Goal: Use online tool/utility: Utilize a website feature to perform a specific function

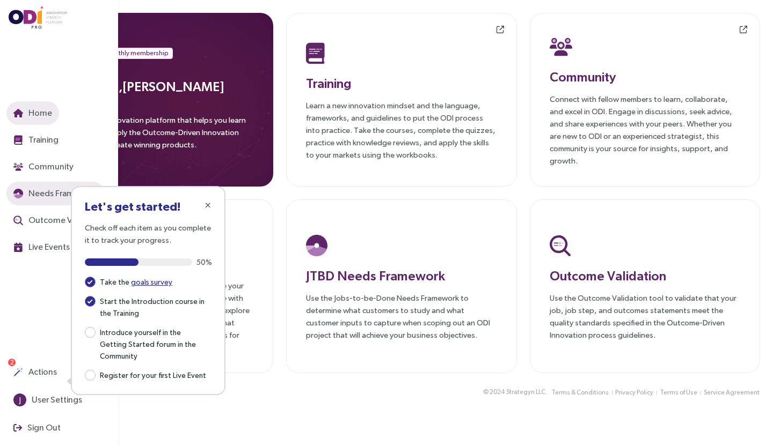
click at [58, 201] on button "Needs Framework" at bounding box center [55, 194] width 98 height 24
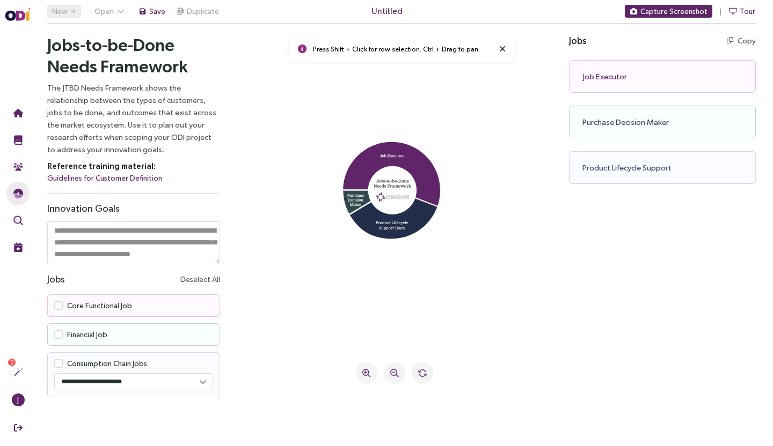
drag, startPoint x: 405, startPoint y: 152, endPoint x: 438, endPoint y: 124, distance: 43.8
click at [438, 124] on icon at bounding box center [394, 193] width 296 height 296
click at [418, 162] on icon at bounding box center [391, 174] width 97 height 65
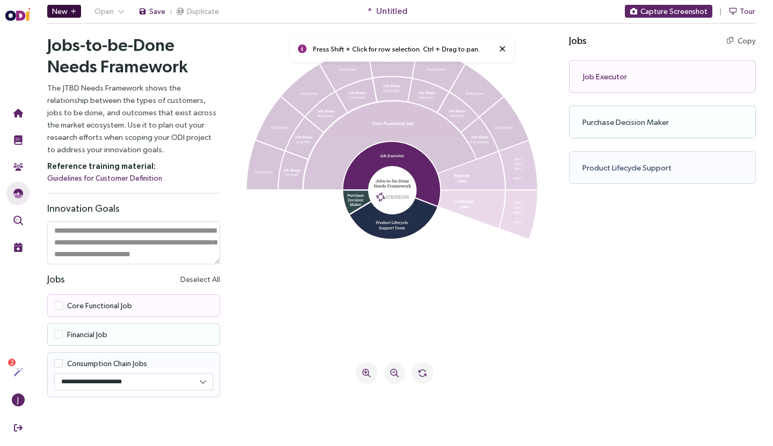
click at [69, 15] on button "New" at bounding box center [64, 11] width 34 height 13
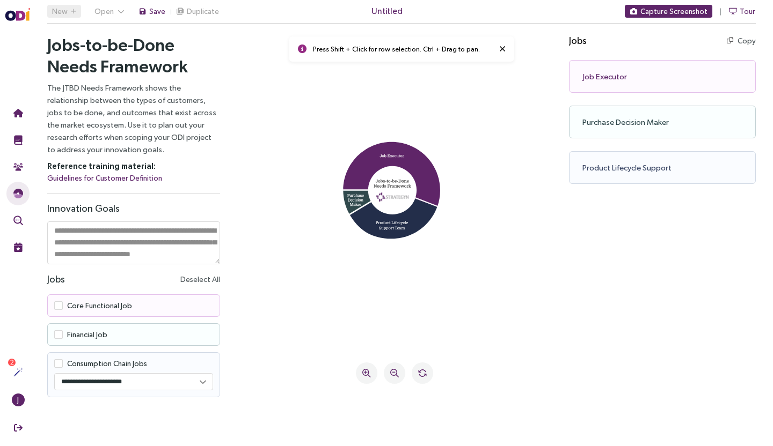
click at [201, 384] on select "**********" at bounding box center [134, 382] width 158 height 16
click at [190, 384] on select "**********" at bounding box center [134, 382] width 158 height 16
select select "****"
click at [643, 75] on div "Job Executor Copy Copy as text" at bounding box center [662, 76] width 187 height 33
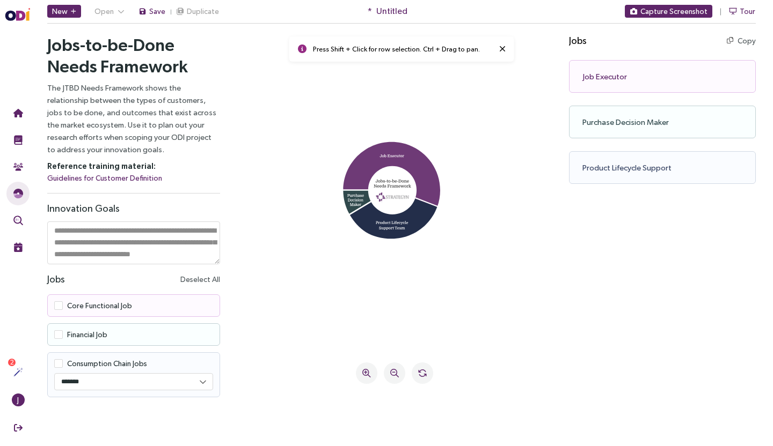
click at [420, 163] on icon at bounding box center [391, 174] width 97 height 65
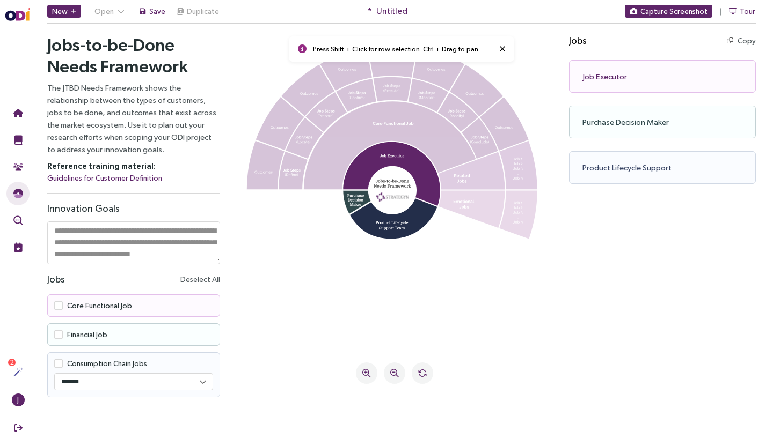
click at [633, 81] on div "Job Executor Copy Copy as text" at bounding box center [662, 76] width 187 height 33
click at [602, 78] on div "Job Executor Copy Copy as text" at bounding box center [662, 76] width 187 height 33
click at [393, 192] on rect at bounding box center [392, 190] width 48 height 48
click at [415, 160] on icon at bounding box center [391, 174] width 97 height 65
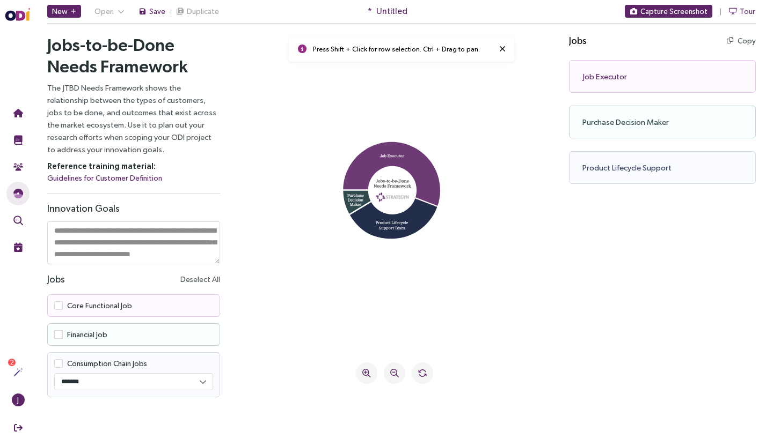
click at [415, 160] on icon at bounding box center [391, 174] width 97 height 65
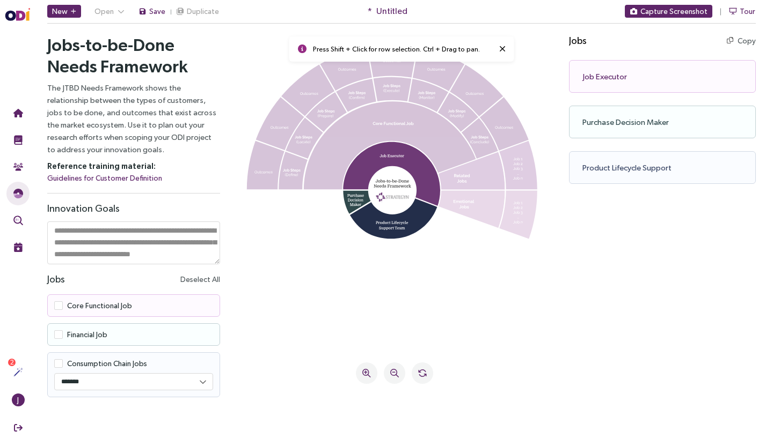
click at [415, 159] on icon at bounding box center [391, 174] width 97 height 65
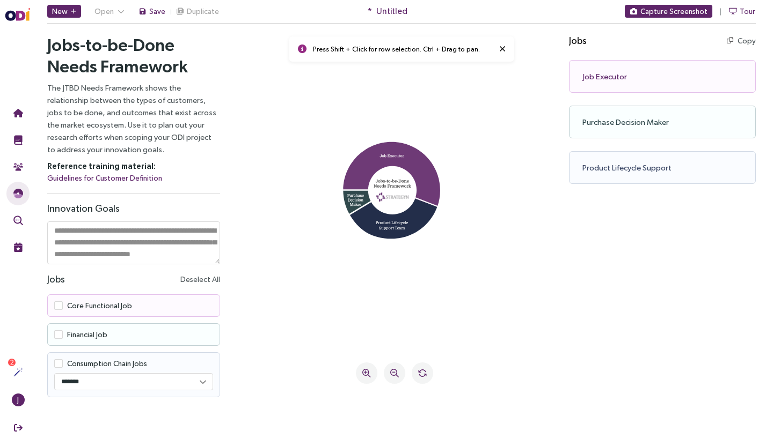
click at [419, 162] on icon at bounding box center [391, 174] width 97 height 65
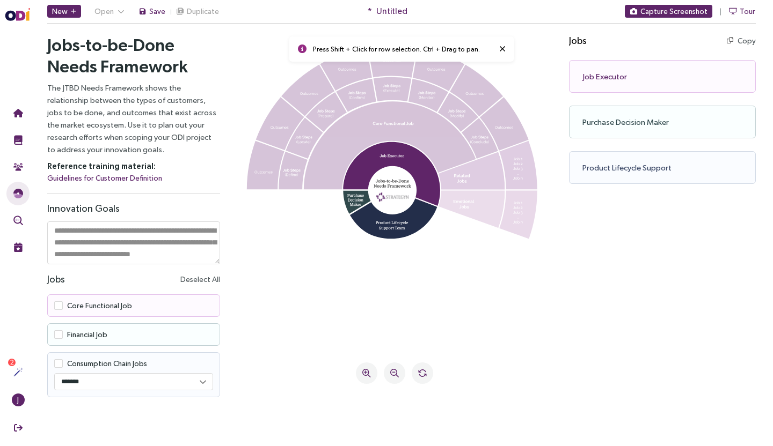
click at [488, 212] on icon at bounding box center [470, 210] width 67 height 38
click at [406, 133] on icon at bounding box center [390, 145] width 172 height 88
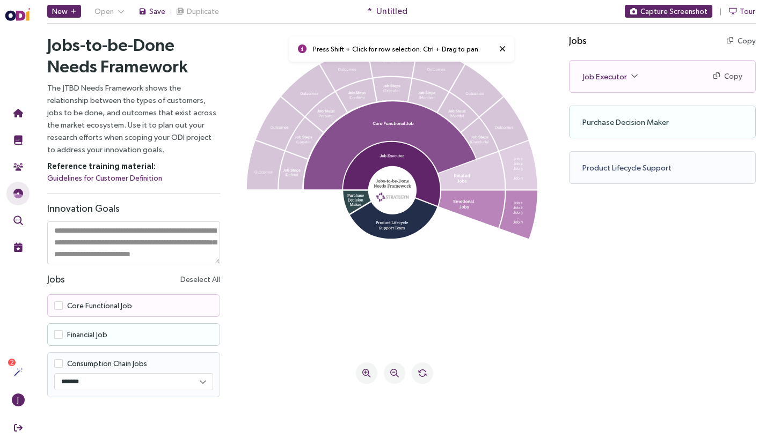
click at [424, 135] on icon at bounding box center [390, 145] width 172 height 88
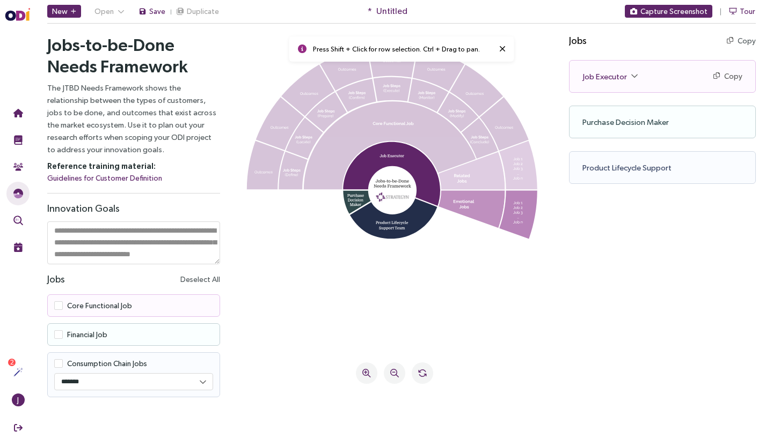
click at [480, 204] on icon at bounding box center [470, 210] width 67 height 38
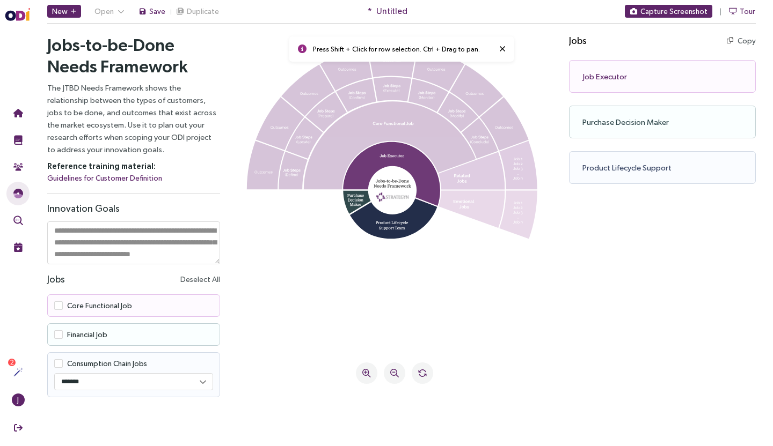
click at [434, 172] on icon at bounding box center [391, 174] width 97 height 65
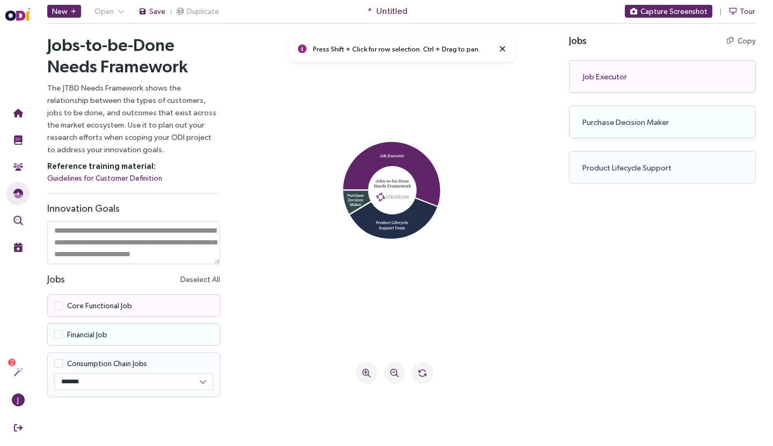
click at [60, 306] on span at bounding box center [58, 306] width 9 height 9
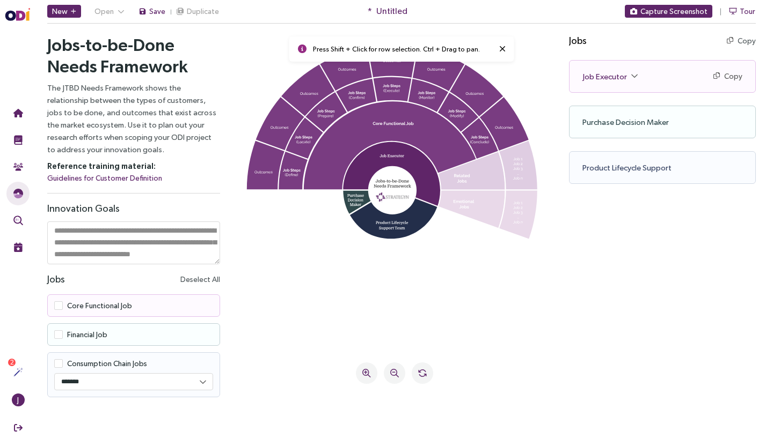
click at [60, 306] on span at bounding box center [58, 306] width 9 height 9
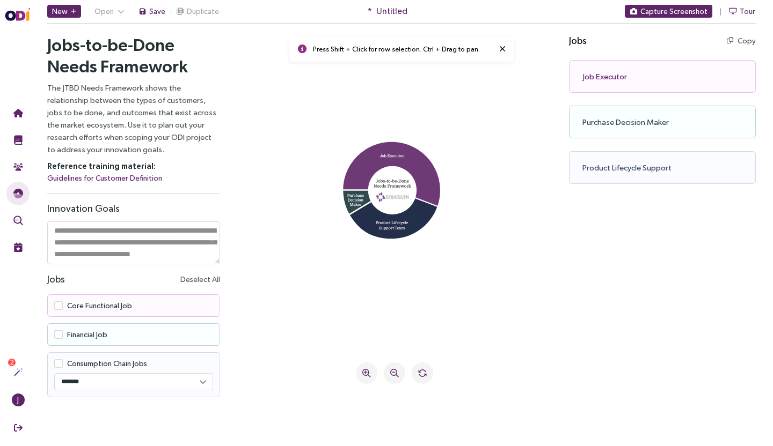
click at [406, 160] on icon at bounding box center [391, 174] width 97 height 65
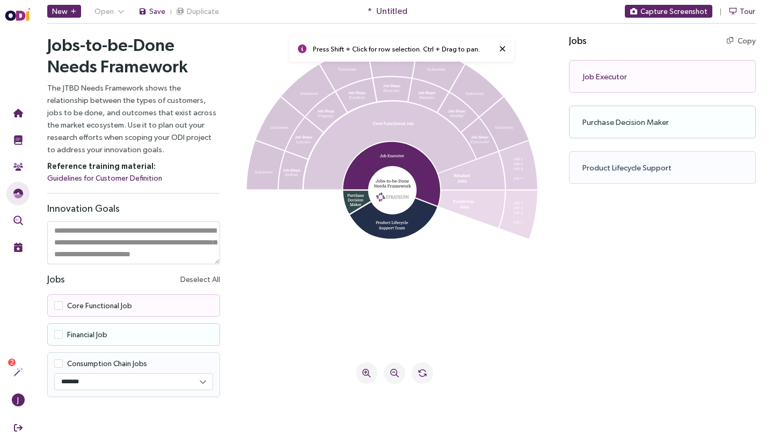
click at [382, 129] on icon at bounding box center [390, 145] width 172 height 88
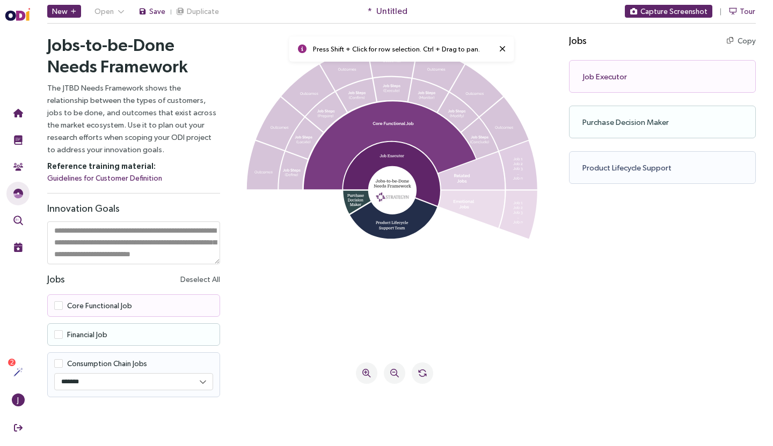
click at [476, 209] on icon at bounding box center [470, 210] width 67 height 38
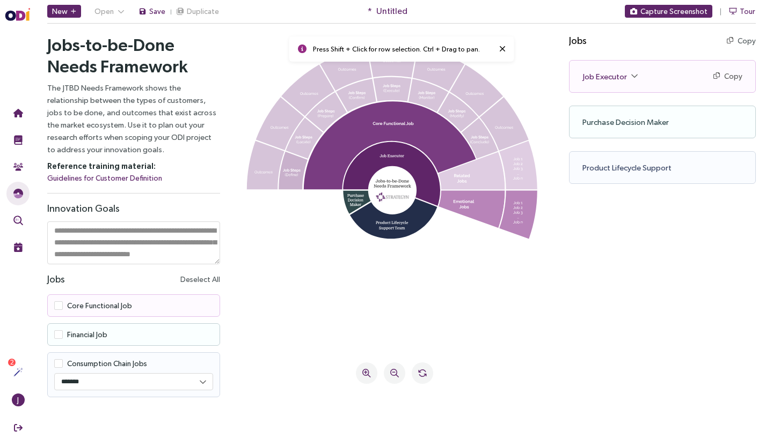
click at [292, 170] on icon at bounding box center [293, 171] width 29 height 38
click at [305, 145] on icon at bounding box center [303, 138] width 37 height 41
click at [341, 108] on icon at bounding box center [325, 112] width 41 height 40
click at [368, 89] on icon at bounding box center [356, 95] width 40 height 34
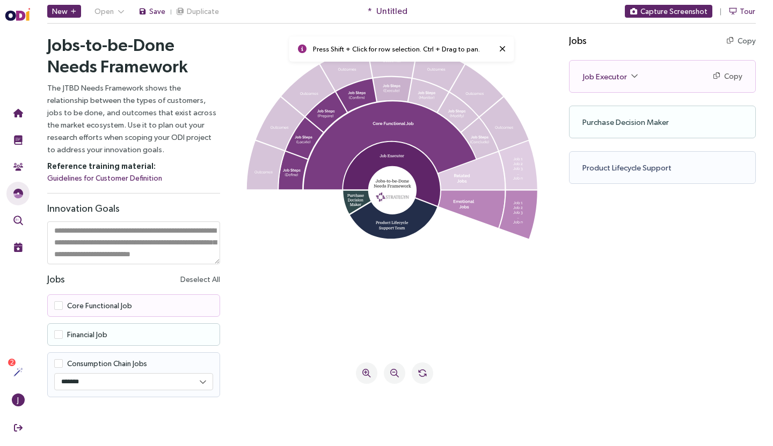
click at [387, 91] on icon at bounding box center [392, 89] width 38 height 25
click at [423, 92] on icon at bounding box center [428, 95] width 40 height 34
click at [313, 91] on icon at bounding box center [308, 91] width 54 height 52
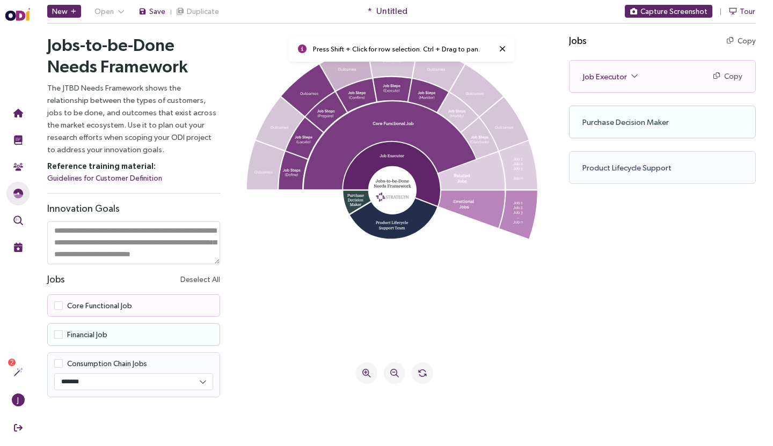
click at [348, 78] on icon at bounding box center [346, 69] width 52 height 44
click at [390, 71] on icon at bounding box center [392, 61] width 49 height 33
click at [444, 71] on icon at bounding box center [439, 69] width 52 height 44
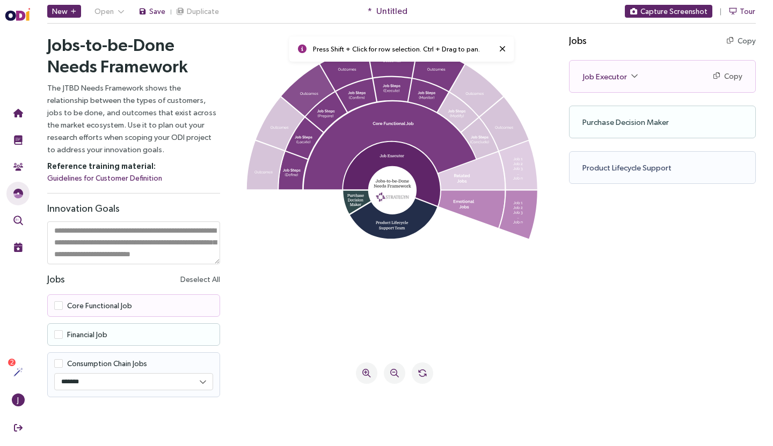
click at [310, 89] on icon at bounding box center [308, 91] width 54 height 52
click at [350, 83] on icon at bounding box center [346, 69] width 52 height 44
click at [399, 67] on icon at bounding box center [392, 61] width 49 height 33
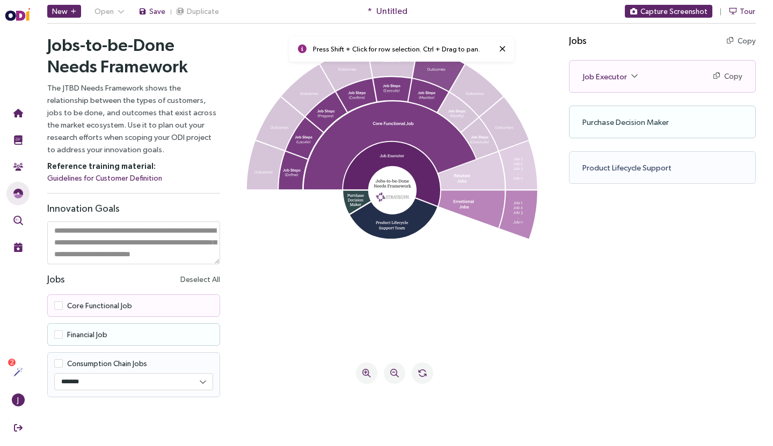
click at [439, 72] on icon at bounding box center [439, 69] width 52 height 44
click at [424, 94] on icon at bounding box center [428, 95] width 40 height 34
click at [392, 86] on icon at bounding box center [392, 89] width 38 height 25
click at [357, 87] on icon at bounding box center [356, 95] width 40 height 34
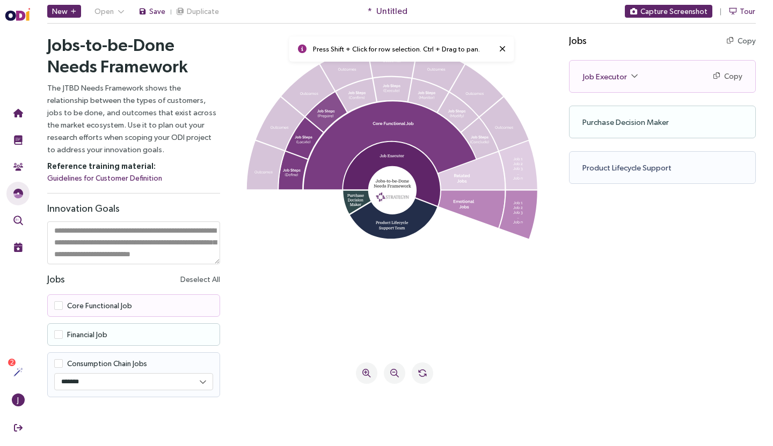
click at [330, 106] on icon at bounding box center [325, 112] width 41 height 40
click at [297, 146] on icon at bounding box center [303, 138] width 37 height 41
click at [291, 171] on icon at bounding box center [293, 171] width 29 height 38
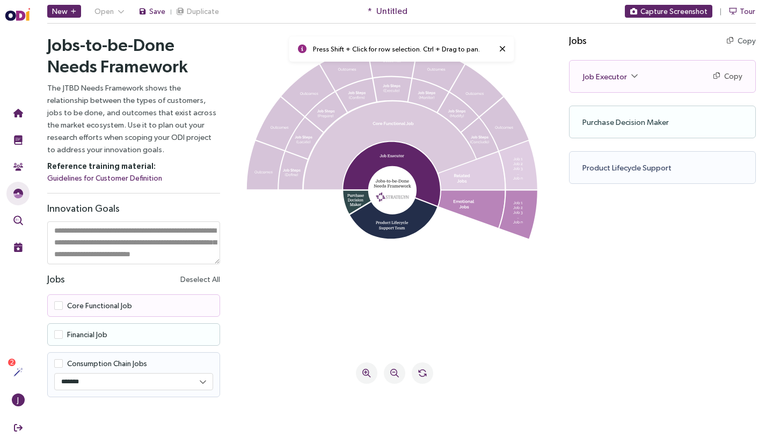
click at [389, 122] on icon at bounding box center [390, 145] width 172 height 88
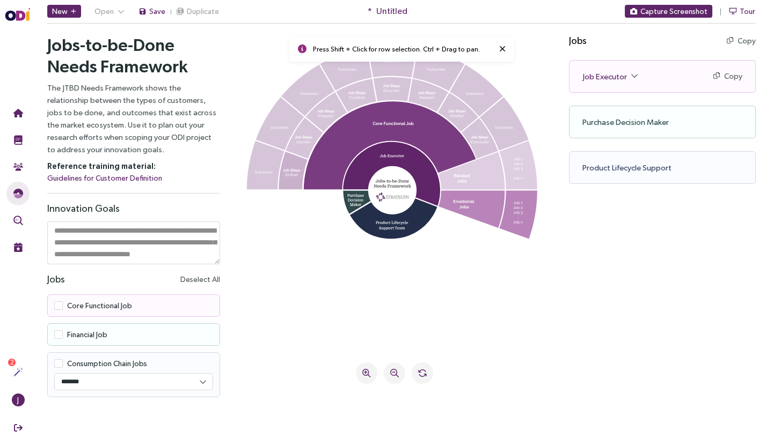
click at [294, 170] on icon at bounding box center [293, 171] width 29 height 38
click at [303, 145] on icon at bounding box center [303, 138] width 37 height 41
click at [339, 109] on icon at bounding box center [325, 112] width 41 height 40
click at [372, 88] on icon at bounding box center [356, 95] width 40 height 34
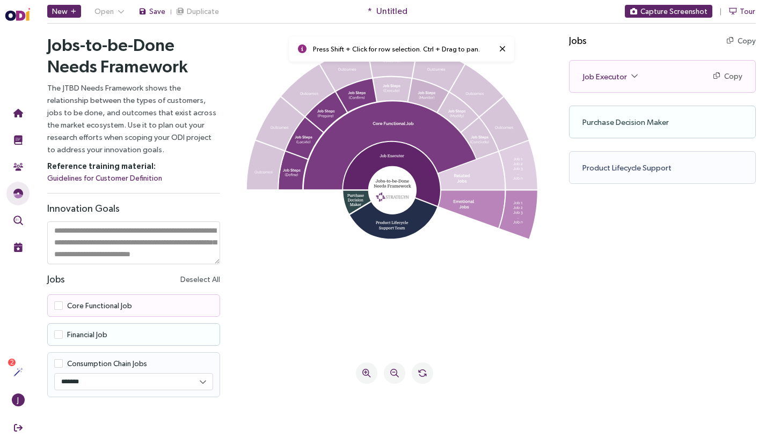
click at [411, 87] on icon at bounding box center [428, 95] width 40 height 34
click at [394, 85] on icon at bounding box center [392, 89] width 38 height 25
click at [457, 108] on icon at bounding box center [458, 112] width 41 height 40
click at [477, 133] on icon at bounding box center [480, 138] width 37 height 41
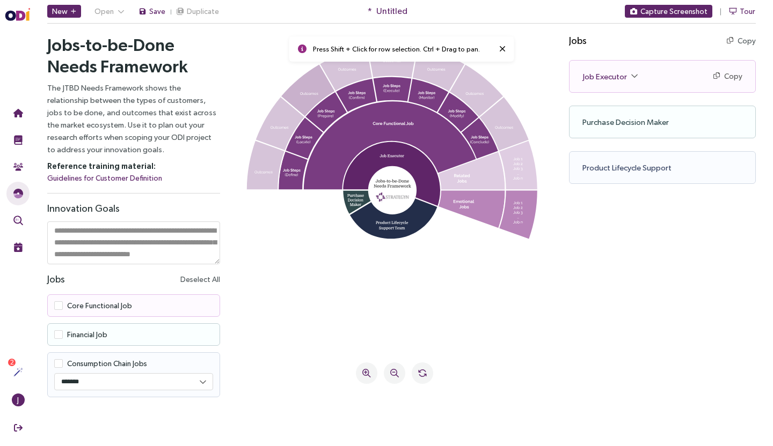
click at [315, 86] on icon at bounding box center [308, 91] width 54 height 52
click at [316, 83] on icon at bounding box center [308, 91] width 54 height 52
click at [302, 90] on icon at bounding box center [308, 91] width 54 height 52
